Goal: Information Seeking & Learning: Learn about a topic

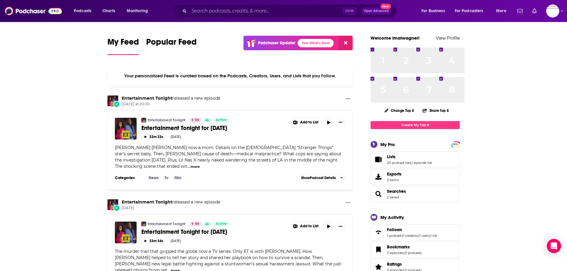
click at [199, 169] on button "more" at bounding box center [195, 166] width 9 height 5
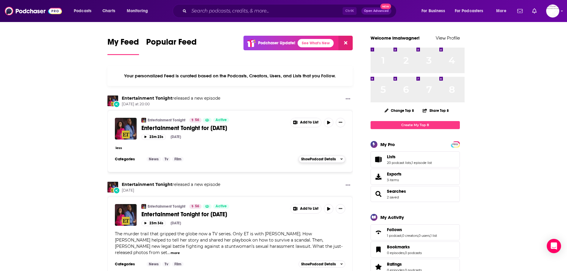
click at [333, 161] on span "Show Podcast Details" at bounding box center [318, 159] width 35 height 4
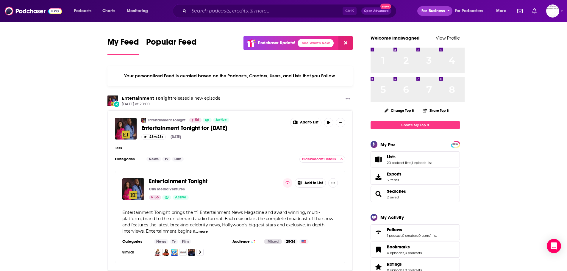
click at [422, 10] on span "For Business" at bounding box center [434, 11] width 24 height 8
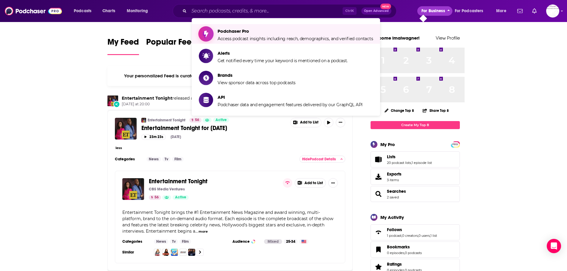
click at [333, 34] on span "Podchaser Pro" at bounding box center [295, 31] width 155 height 6
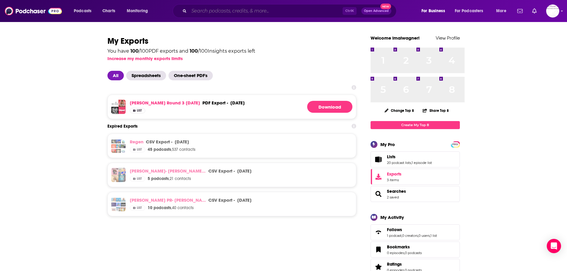
click at [213, 11] on input "Search podcasts, credits, & more..." at bounding box center [266, 11] width 154 height 10
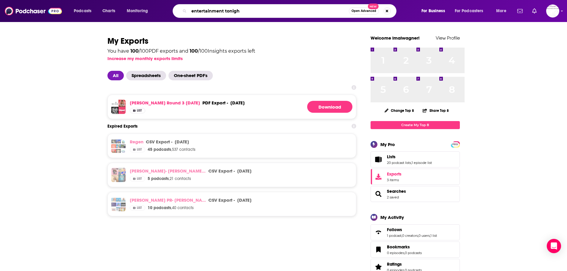
type input "entertainment tonight"
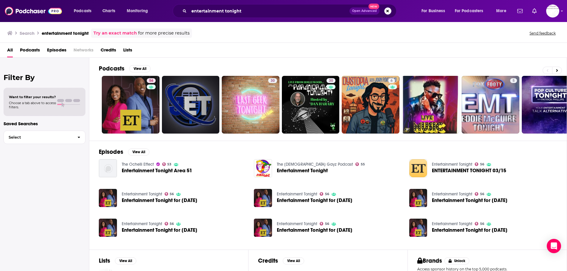
click at [497, 173] on span "ENTERTAINMENT TONIGHT 03/15" at bounding box center [469, 170] width 74 height 5
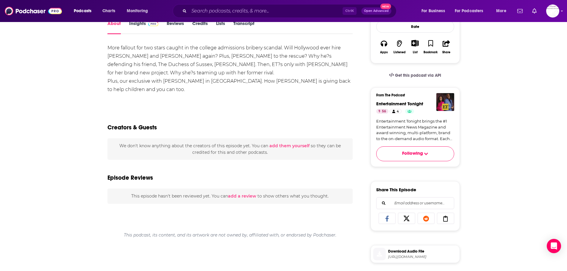
scroll to position [119, 0]
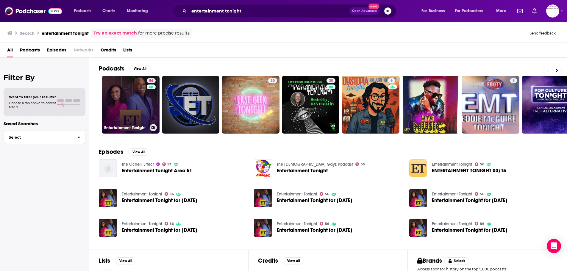
click at [147, 130] on h3 "Entertainment Tonight" at bounding box center [125, 127] width 43 height 5
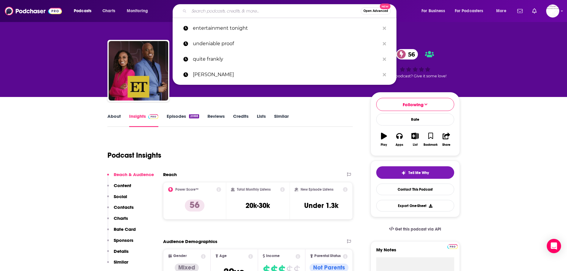
click at [212, 13] on input "Search podcasts, credits, & more..." at bounding box center [275, 11] width 172 height 10
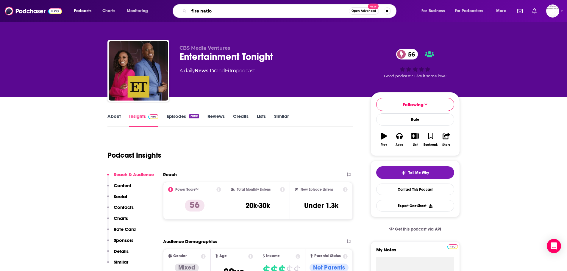
type input "fire nation"
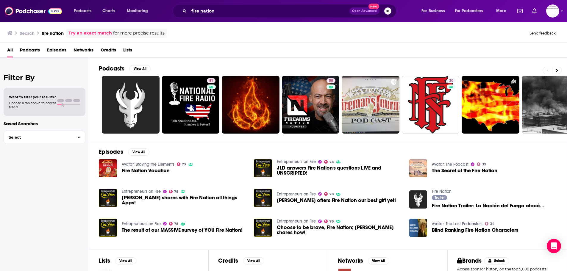
click at [157, 208] on div "Entrepreneurs on Fire 78 [PERSON_NAME] shares with Fire Nation all things Apps!" at bounding box center [184, 198] width 125 height 18
click at [117, 207] on img "Elaine Heney shares with Fire Nation all things Apps!" at bounding box center [108, 198] width 18 height 18
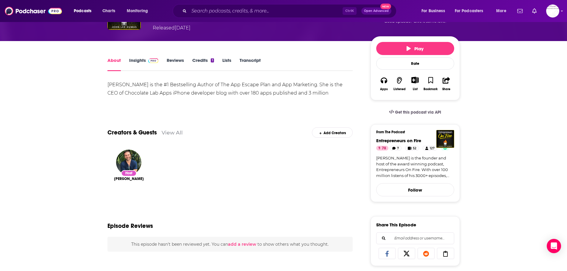
scroll to position [56, 0]
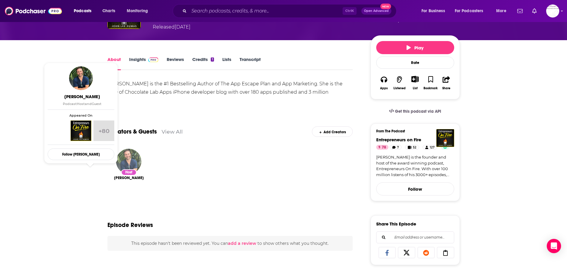
click at [116, 174] on img "John Lee Dumas" at bounding box center [128, 161] width 25 height 25
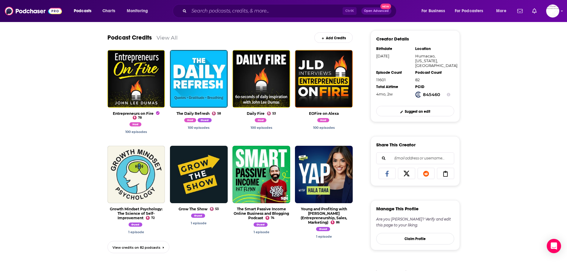
scroll to position [185, 0]
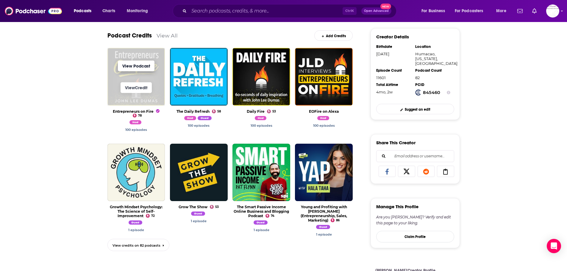
click at [118, 71] on link "View Podcast" at bounding box center [136, 66] width 37 height 11
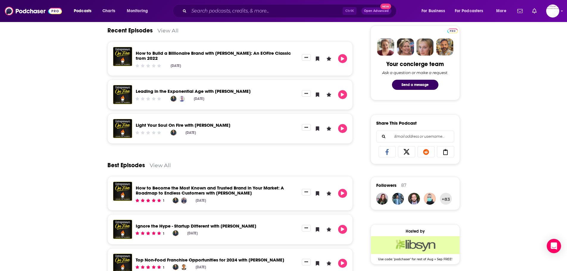
scroll to position [282, 0]
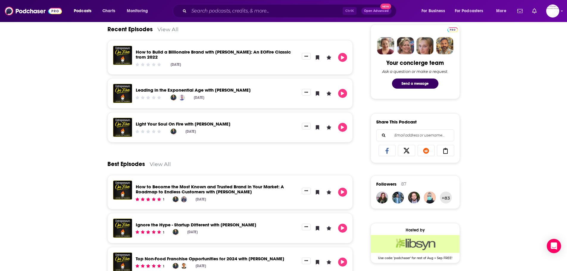
click at [163, 127] on link "Light Your Soul On Fire with [PERSON_NAME]" at bounding box center [183, 124] width 95 height 6
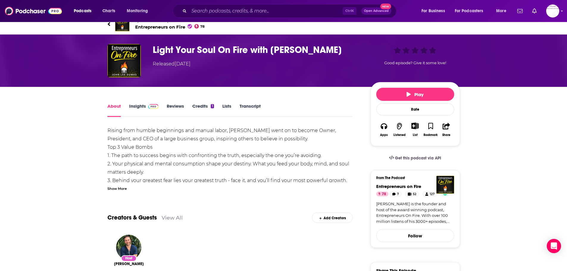
scroll to position [5, 0]
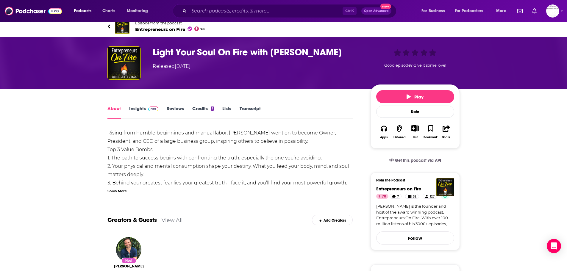
click at [129, 119] on link "Insights" at bounding box center [143, 113] width 29 height 14
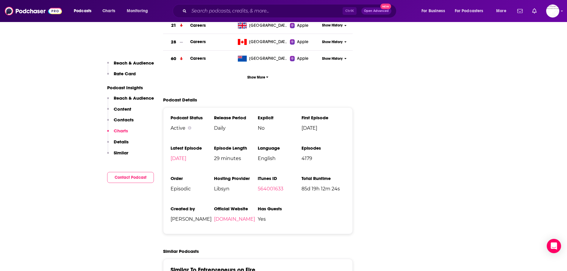
scroll to position [986, 0]
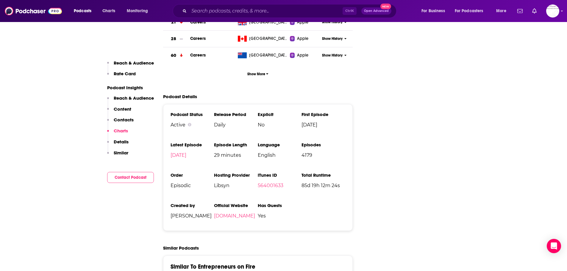
click at [114, 145] on p "Details" at bounding box center [121, 142] width 15 height 6
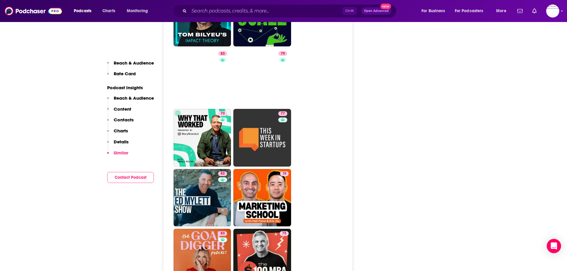
scroll to position [1420, 0]
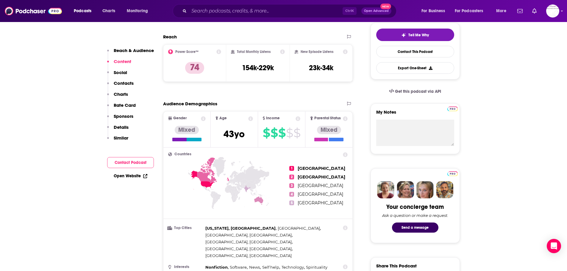
scroll to position [205, 0]
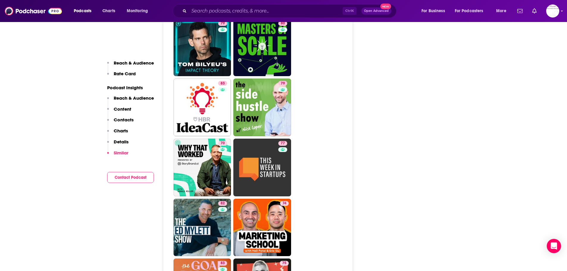
scroll to position [1362, 0]
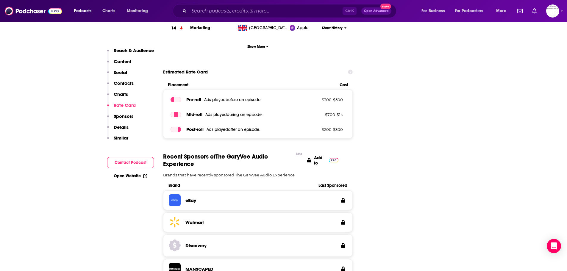
scroll to position [904, 0]
